Goal: Information Seeking & Learning: Learn about a topic

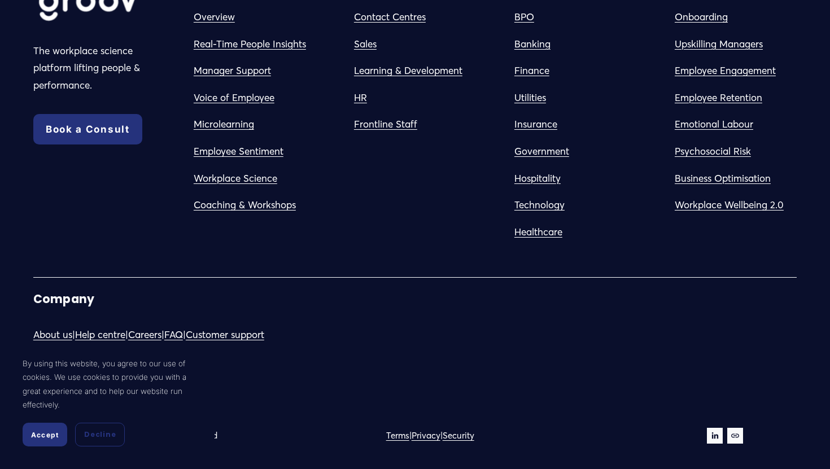
scroll to position [6251, 0]
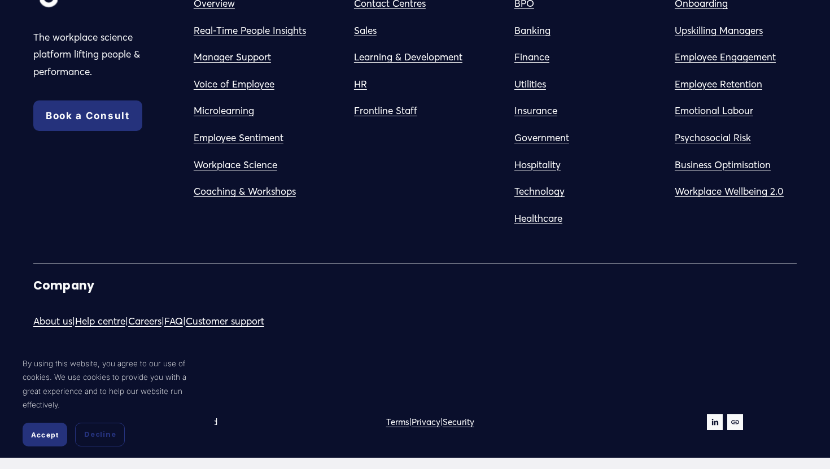
click at [51, 323] on link "About us" at bounding box center [52, 321] width 39 height 17
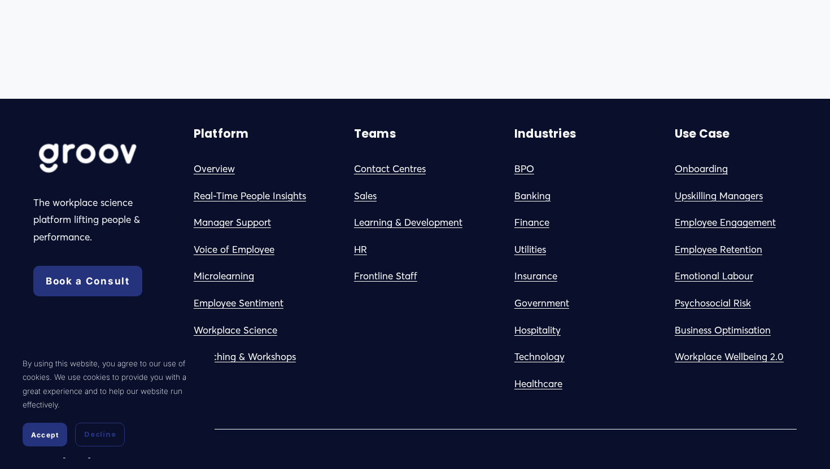
scroll to position [1078, 0]
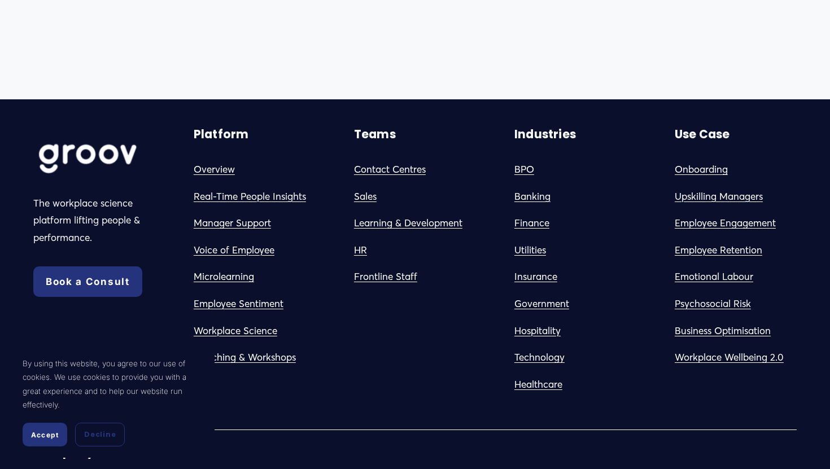
click at [704, 170] on link "Onboarding" at bounding box center [700, 169] width 53 height 17
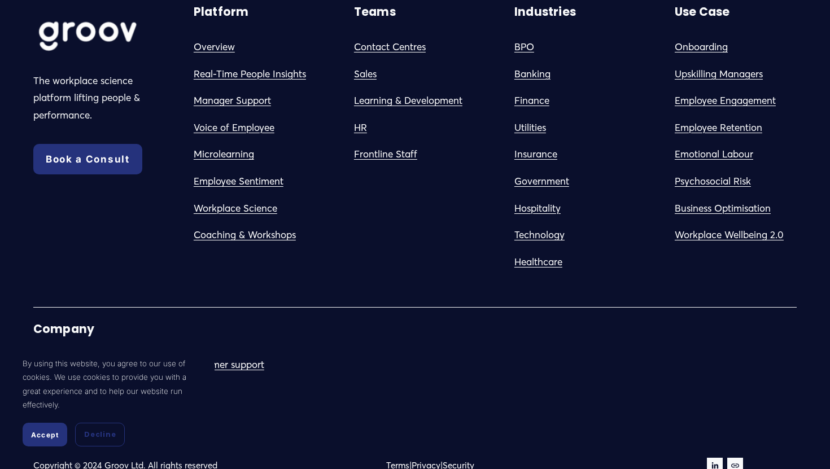
scroll to position [1233, 0]
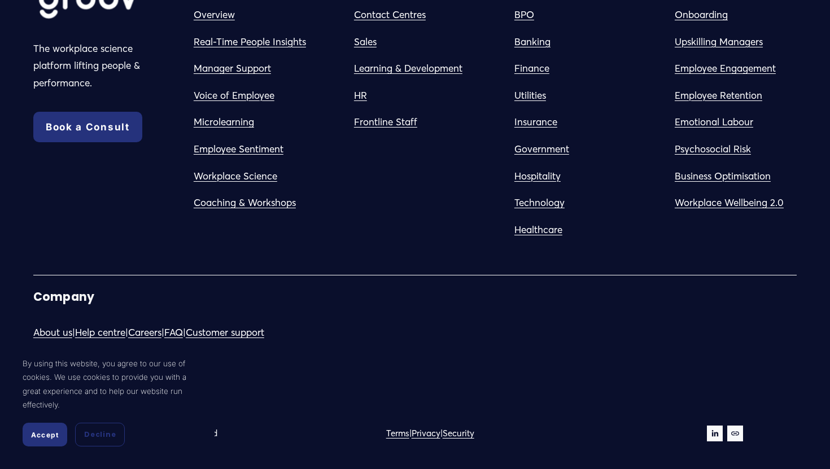
click at [45, 437] on span "Accept" at bounding box center [45, 435] width 28 height 8
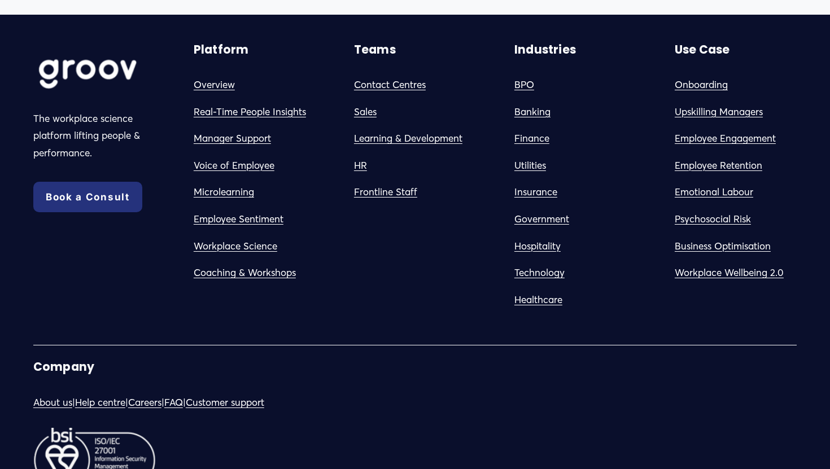
scroll to position [1154, 0]
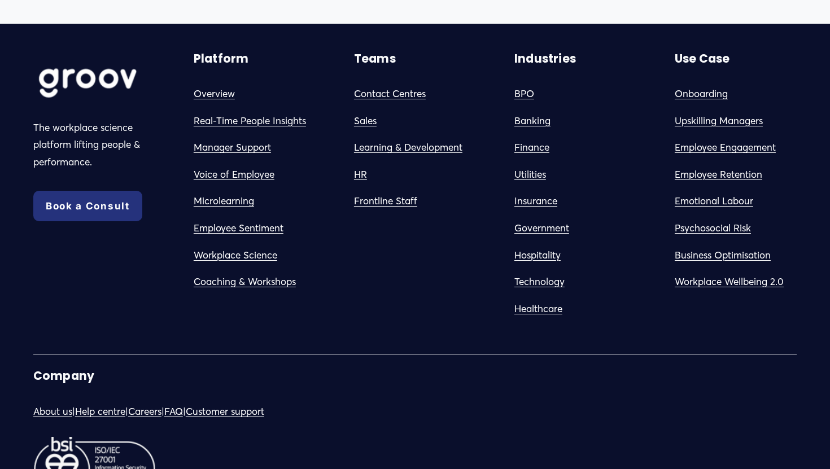
click at [714, 203] on link "Emotional Labour" at bounding box center [713, 200] width 78 height 17
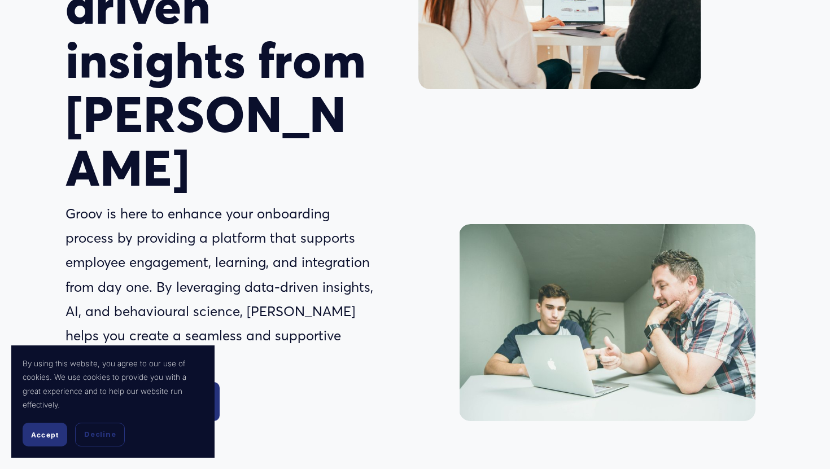
scroll to position [323, 0]
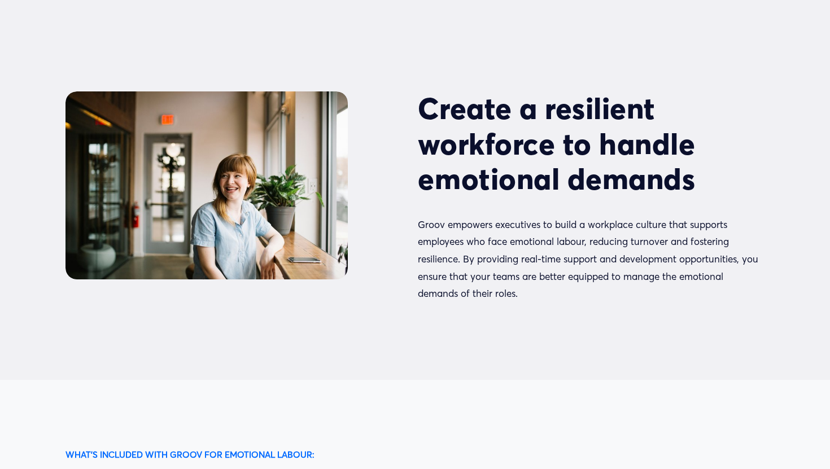
scroll to position [1681, 0]
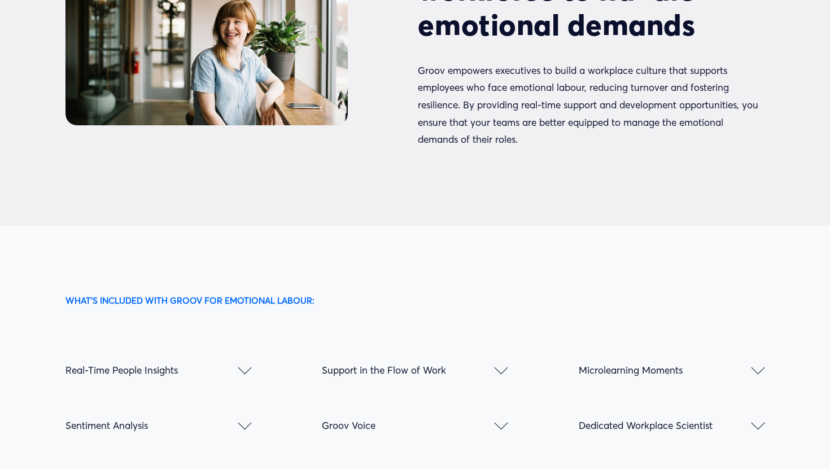
click at [497, 361] on div at bounding box center [501, 368] width 14 height 14
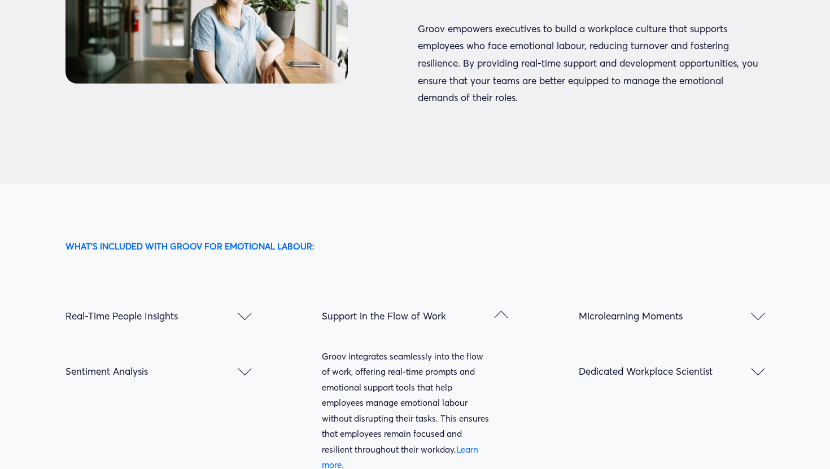
scroll to position [1725, 0]
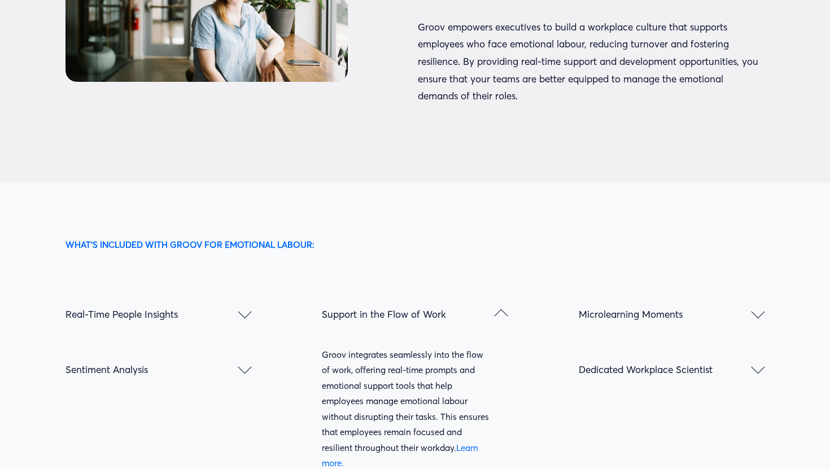
click at [244, 360] on div at bounding box center [245, 367] width 14 height 14
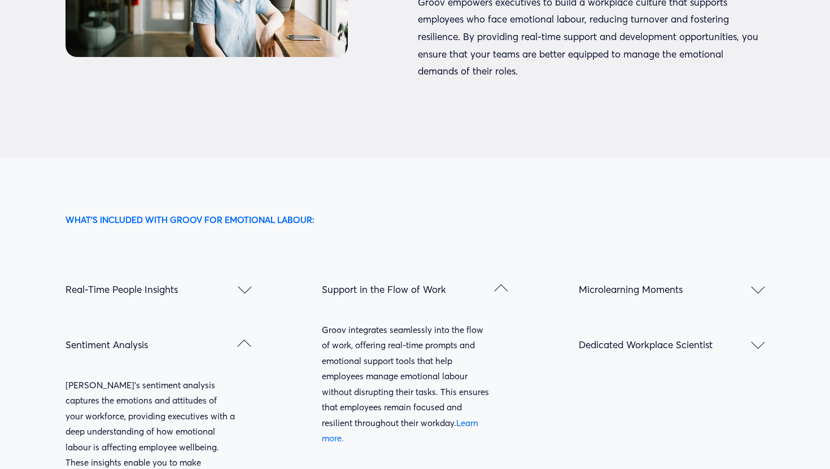
scroll to position [1752, 0]
